Goal: Find specific page/section: Find specific page/section

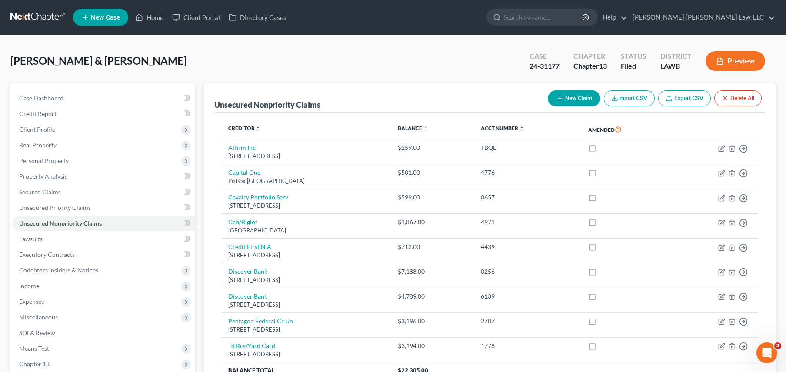
click at [21, 6] on nav "Home New Case Client Portal Directory Cases [PERSON_NAME] [PERSON_NAME] Law, LL…" at bounding box center [393, 17] width 786 height 35
click at [26, 13] on link at bounding box center [38, 18] width 56 height 16
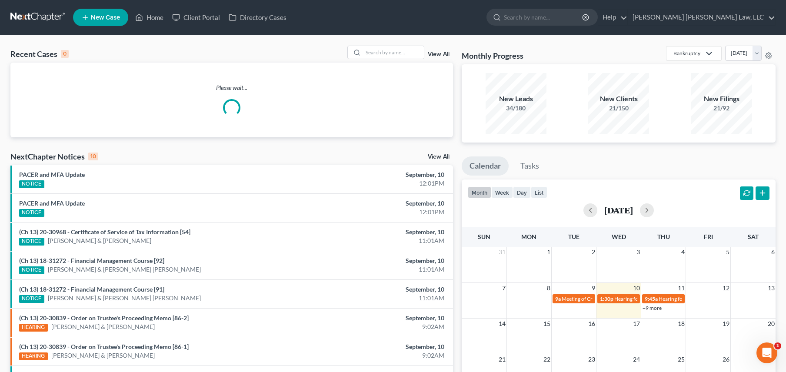
drag, startPoint x: 735, startPoint y: 106, endPoint x: 666, endPoint y: 117, distance: 69.7
click at [786, 121] on html "Home New Case Client Portal Directory Cases [PERSON_NAME] [PERSON_NAME] Law, LL…" at bounding box center [393, 251] width 786 height 502
drag, startPoint x: 666, startPoint y: 117, endPoint x: 685, endPoint y: 113, distance: 19.2
click at [666, 117] on div "New Clients 21/150" at bounding box center [618, 103] width 103 height 64
drag, startPoint x: 708, startPoint y: 114, endPoint x: 767, endPoint y: 128, distance: 59.9
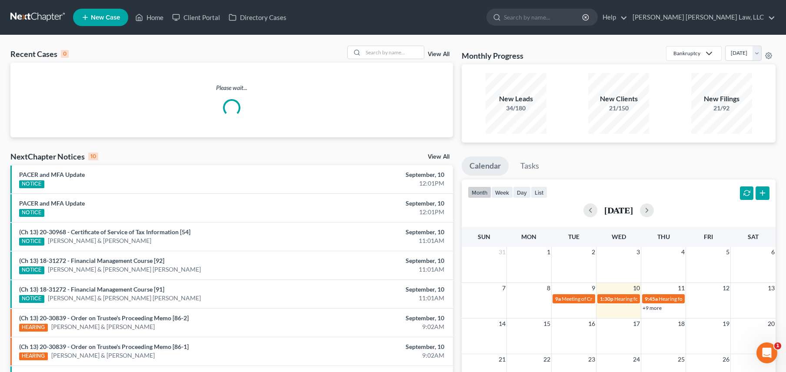
click at [767, 128] on div "New Filings 21/92" at bounding box center [721, 103] width 94 height 61
drag, startPoint x: 722, startPoint y: 124, endPoint x: 702, endPoint y: 98, distance: 32.9
click at [702, 98] on div "New Filings 21/92" at bounding box center [721, 103] width 61 height 61
click at [702, 98] on div "New Filings" at bounding box center [721, 99] width 61 height 10
drag, startPoint x: 702, startPoint y: 98, endPoint x: 731, endPoint y: 113, distance: 32.7
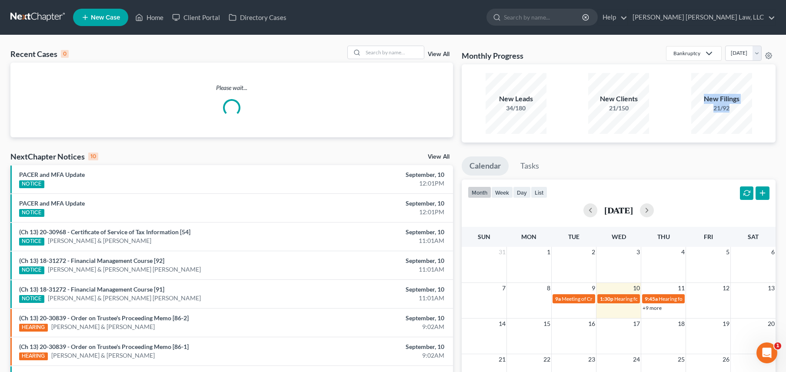
click at [731, 113] on div "New Filings 21/92" at bounding box center [721, 103] width 61 height 61
click at [731, 112] on div "New Filings 21/92" at bounding box center [721, 103] width 61 height 61
drag, startPoint x: 708, startPoint y: 112, endPoint x: 678, endPoint y: 87, distance: 38.9
click at [678, 87] on div "New Filings 21/92" at bounding box center [721, 103] width 94 height 61
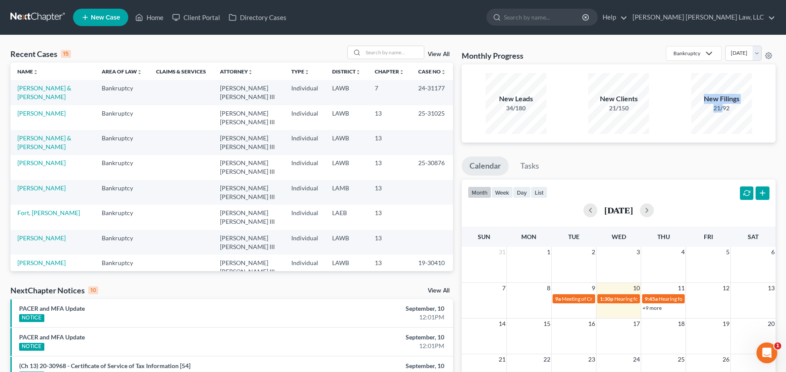
click at [702, 98] on div "New Filings" at bounding box center [721, 99] width 61 height 10
drag, startPoint x: 702, startPoint y: 97, endPoint x: 734, endPoint y: 113, distance: 35.6
click at [734, 113] on div "New Filings 21/92" at bounding box center [721, 103] width 61 height 61
click at [734, 115] on div "New Filings 21/92" at bounding box center [721, 103] width 61 height 61
drag, startPoint x: 734, startPoint y: 115, endPoint x: 459, endPoint y: 98, distance: 275.7
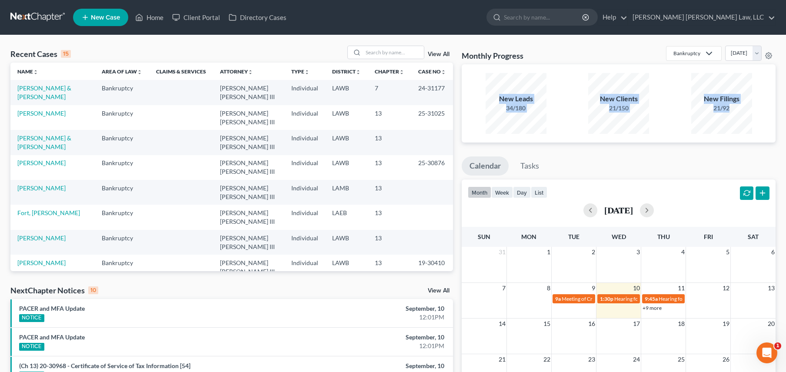
click at [459, 98] on div "Monthly Progress Bankruptcy Bankruptcy Other Personal Injury and Tort Law [DATE…" at bounding box center [618, 323] width 323 height 554
